Goal: Information Seeking & Learning: Learn about a topic

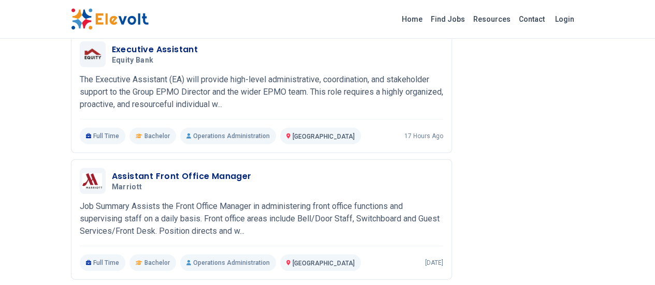
scroll to position [1347, 0]
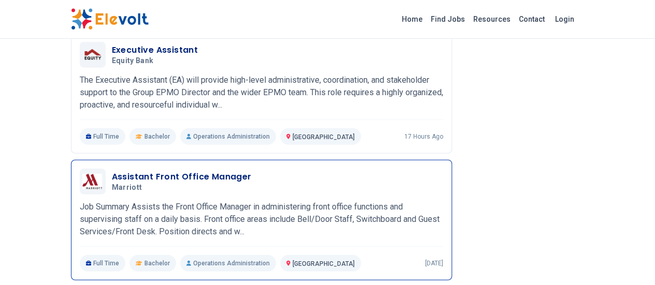
click at [112, 171] on h3 "Assistant Front Office Manager" at bounding box center [182, 177] width 140 height 12
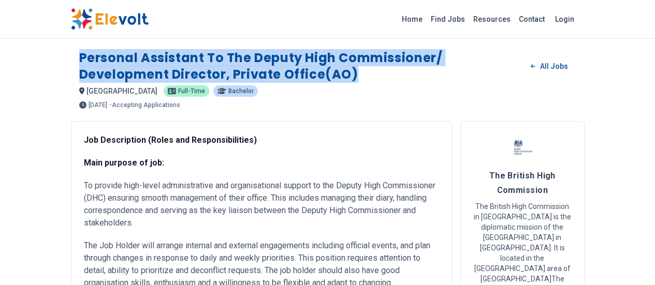
drag, startPoint x: 19, startPoint y: 57, endPoint x: 110, endPoint y: 75, distance: 92.9
click at [110, 75] on h1 "Personal Assistant to the Deputy High Commissioner/ Development Director, Priva…" at bounding box center [301, 66] width 444 height 33
copy h1 "Personal Assistant to the Deputy High Commissioner/ Development Director, Priva…"
